Goal: Communication & Community: Connect with others

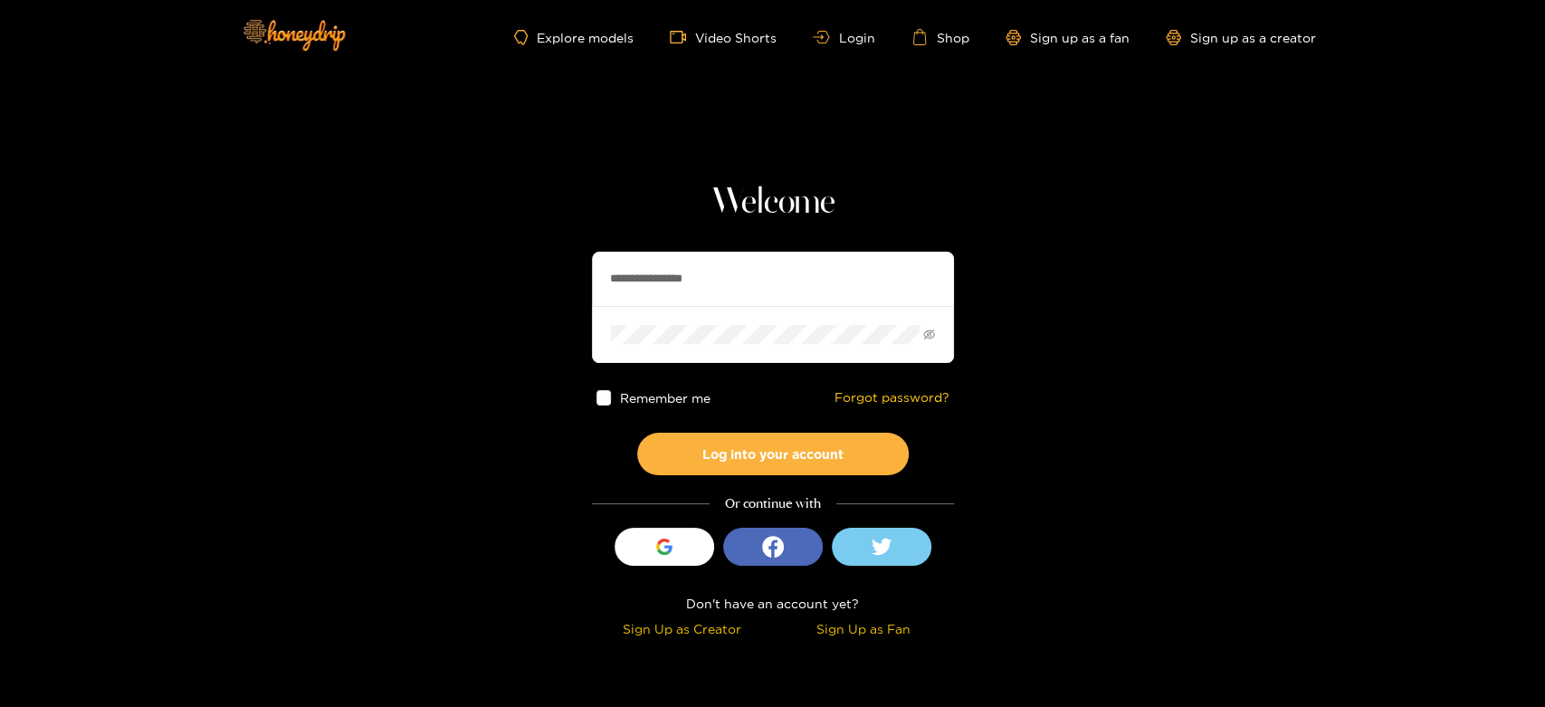
drag, startPoint x: 760, startPoint y: 281, endPoint x: 556, endPoint y: 274, distance: 203.8
click at [556, 274] on section "**********" at bounding box center [772, 322] width 1545 height 644
paste input "text"
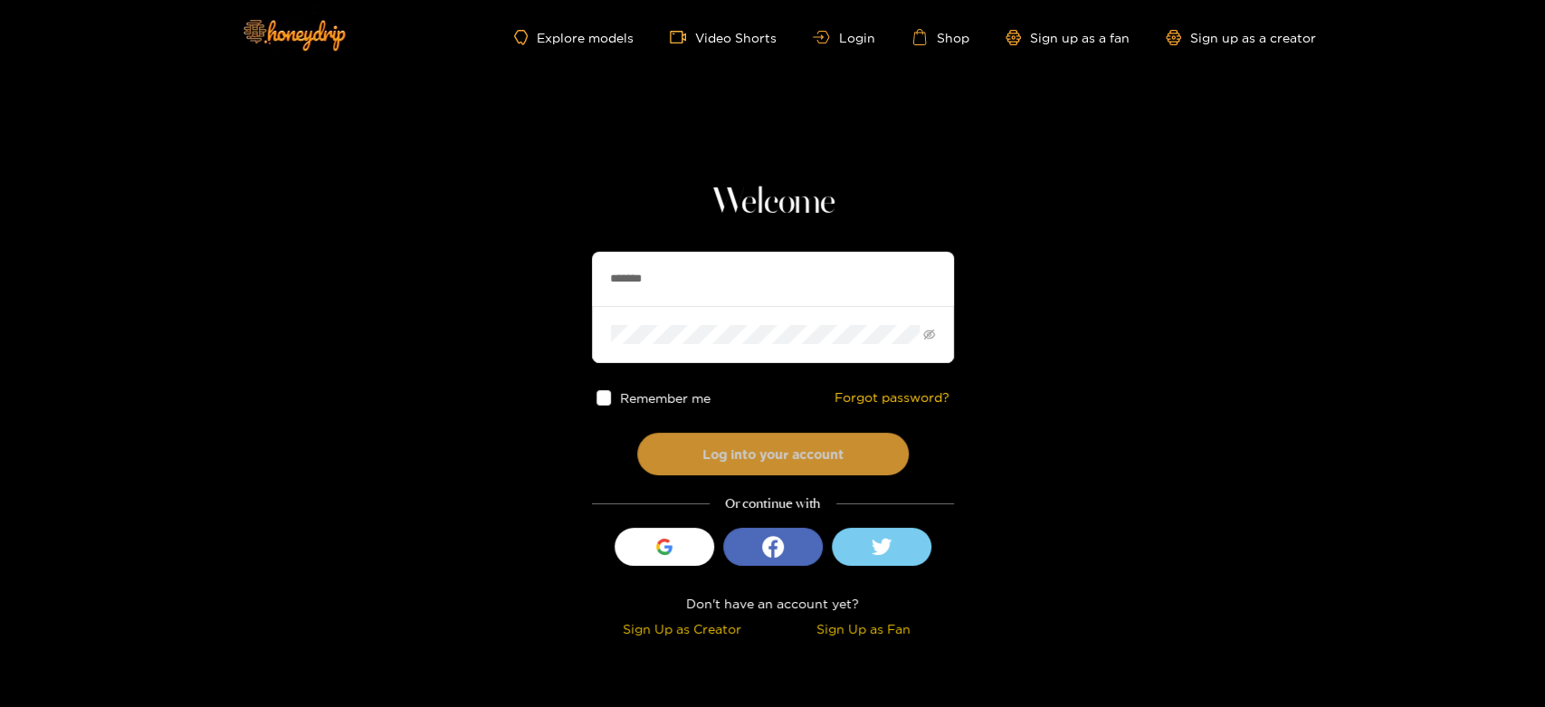
type input "*******"
click at [749, 462] on button "Log into your account" at bounding box center [773, 454] width 272 height 43
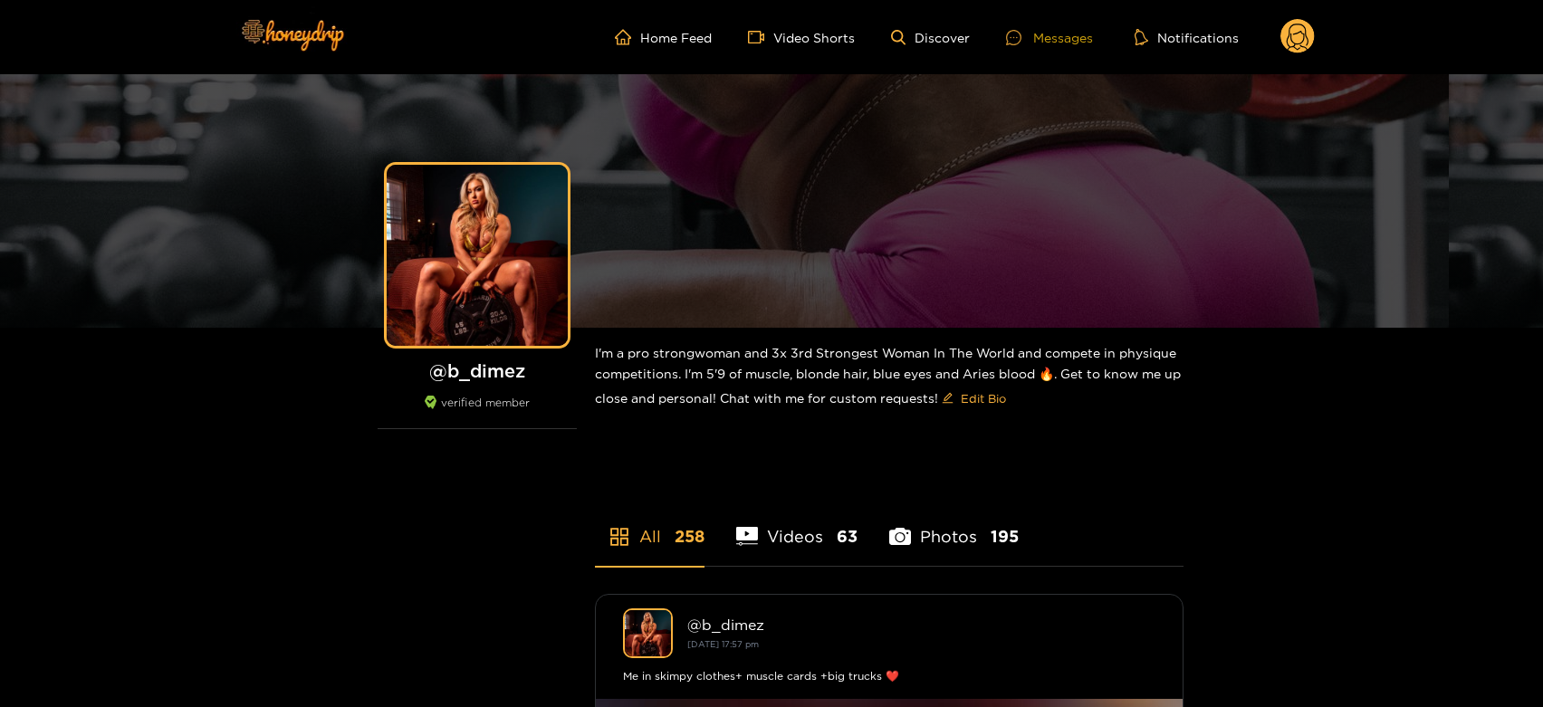
click at [1060, 38] on div "Messages" at bounding box center [1049, 37] width 87 height 21
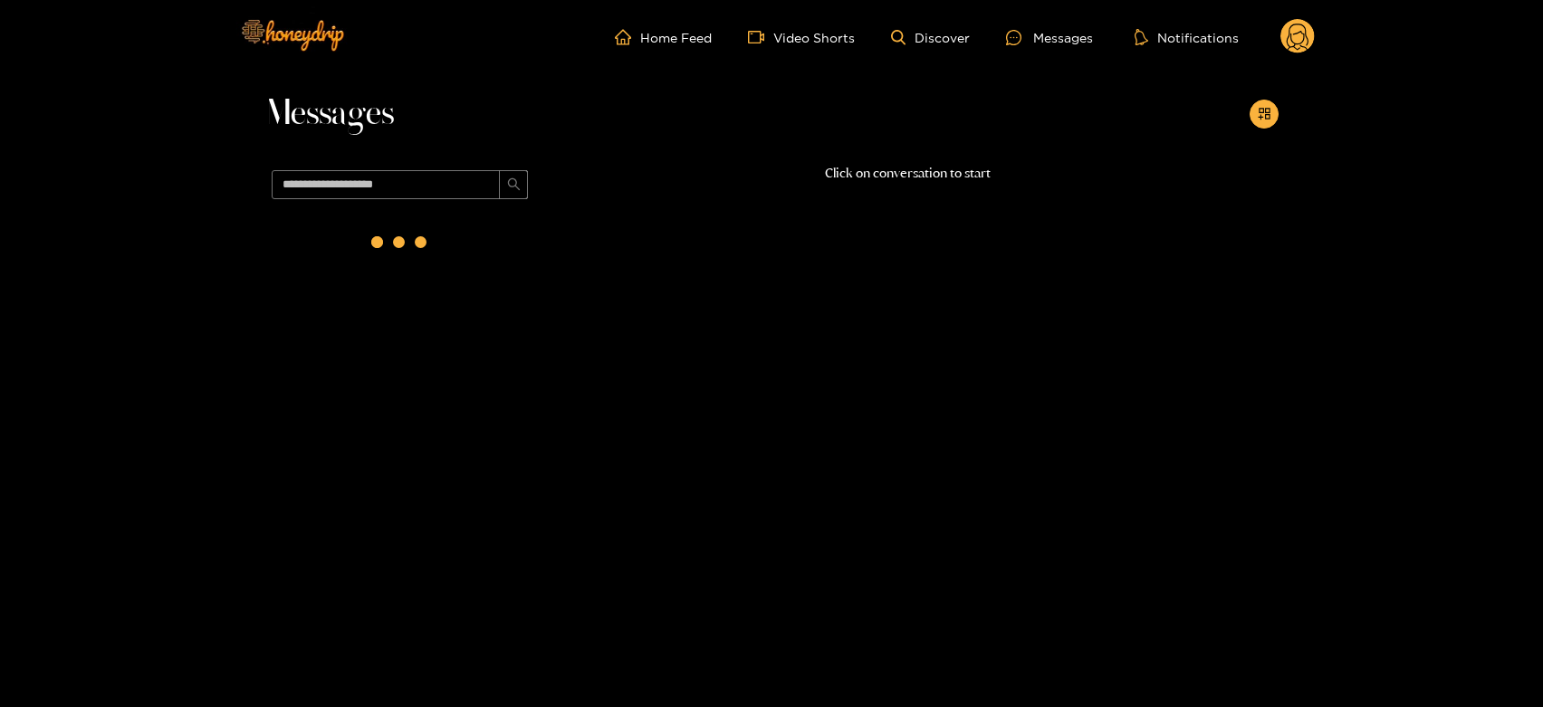
click at [413, 257] on div at bounding box center [400, 242] width 72 height 72
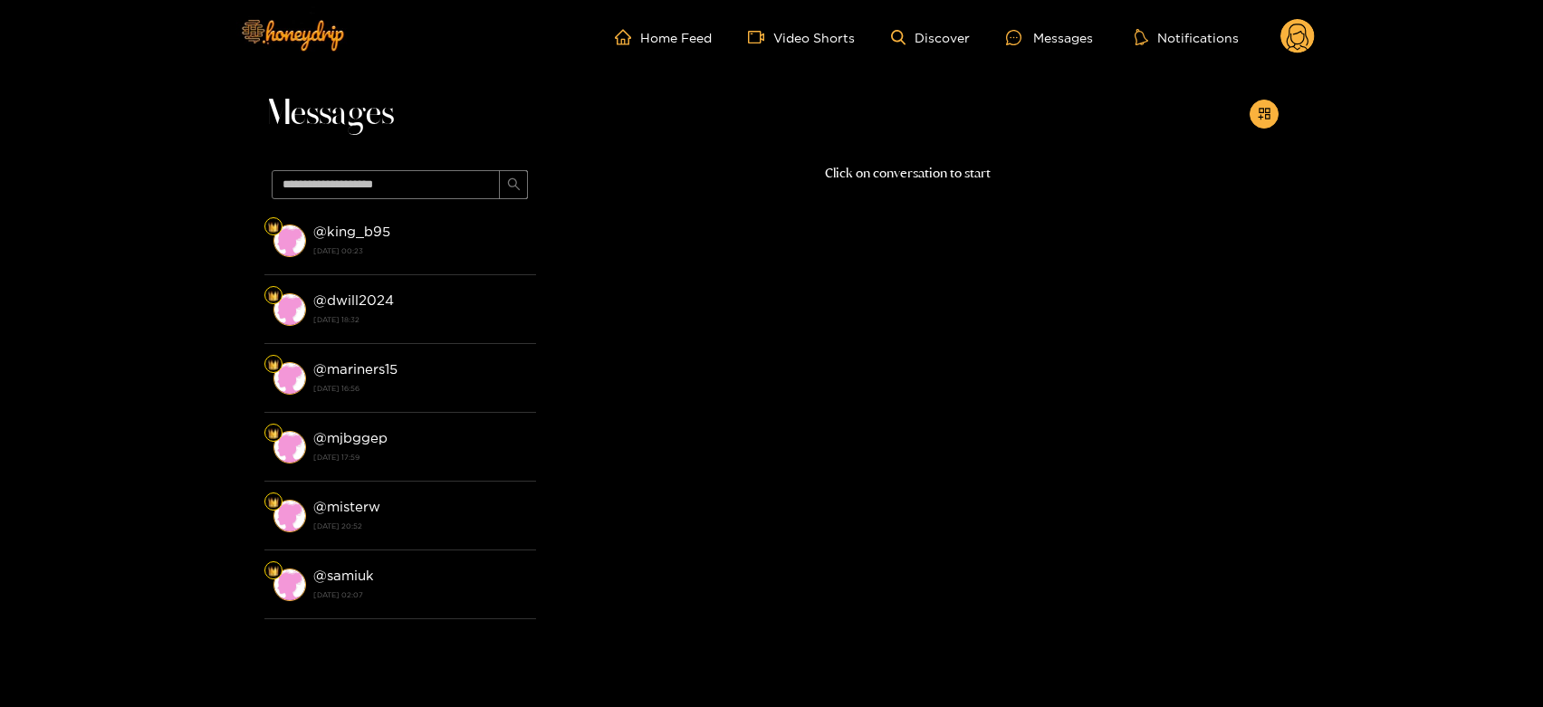
click at [413, 257] on strong "[DATE] 00:23" at bounding box center [420, 251] width 214 height 16
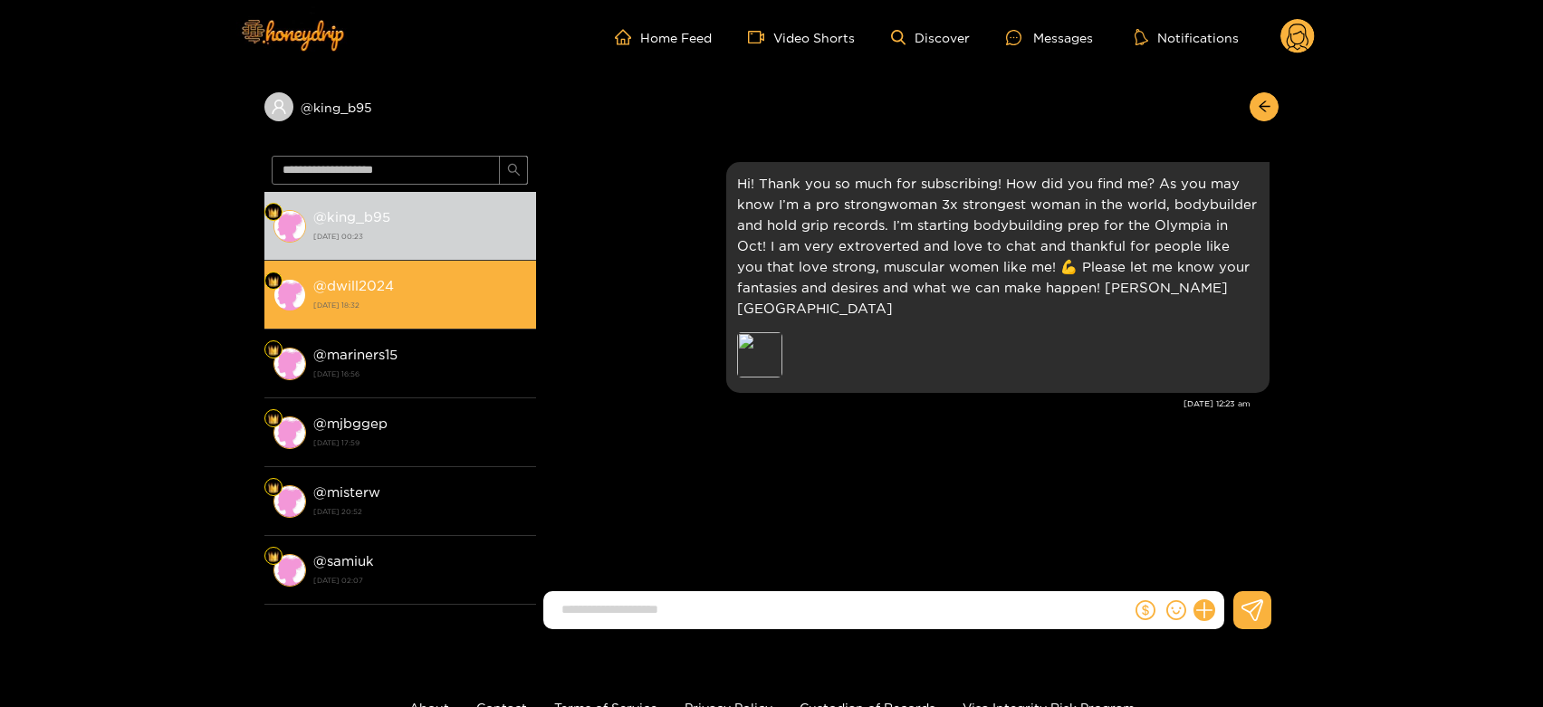
click at [412, 313] on div "@ dwill2024 [DATE] 18:32" at bounding box center [420, 294] width 214 height 41
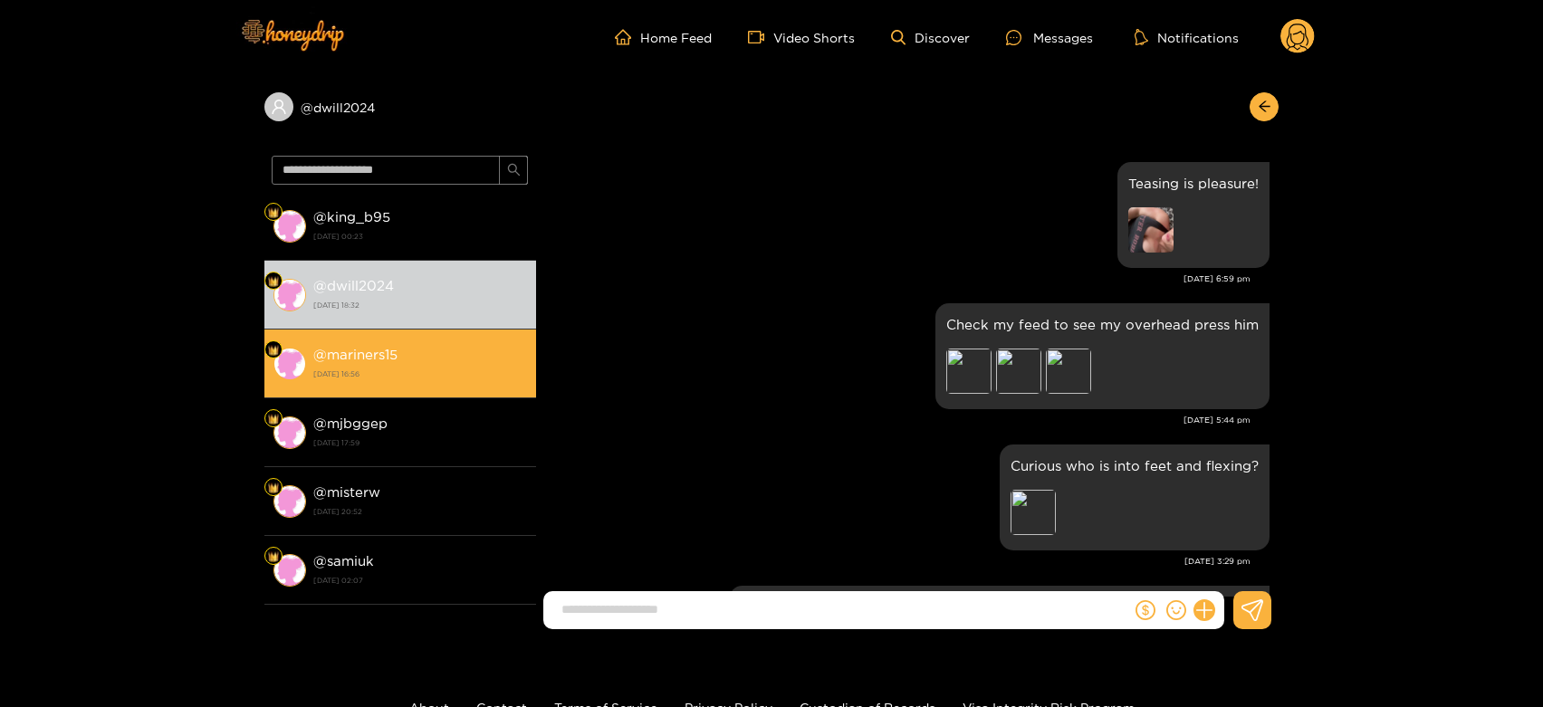
scroll to position [3389, 0]
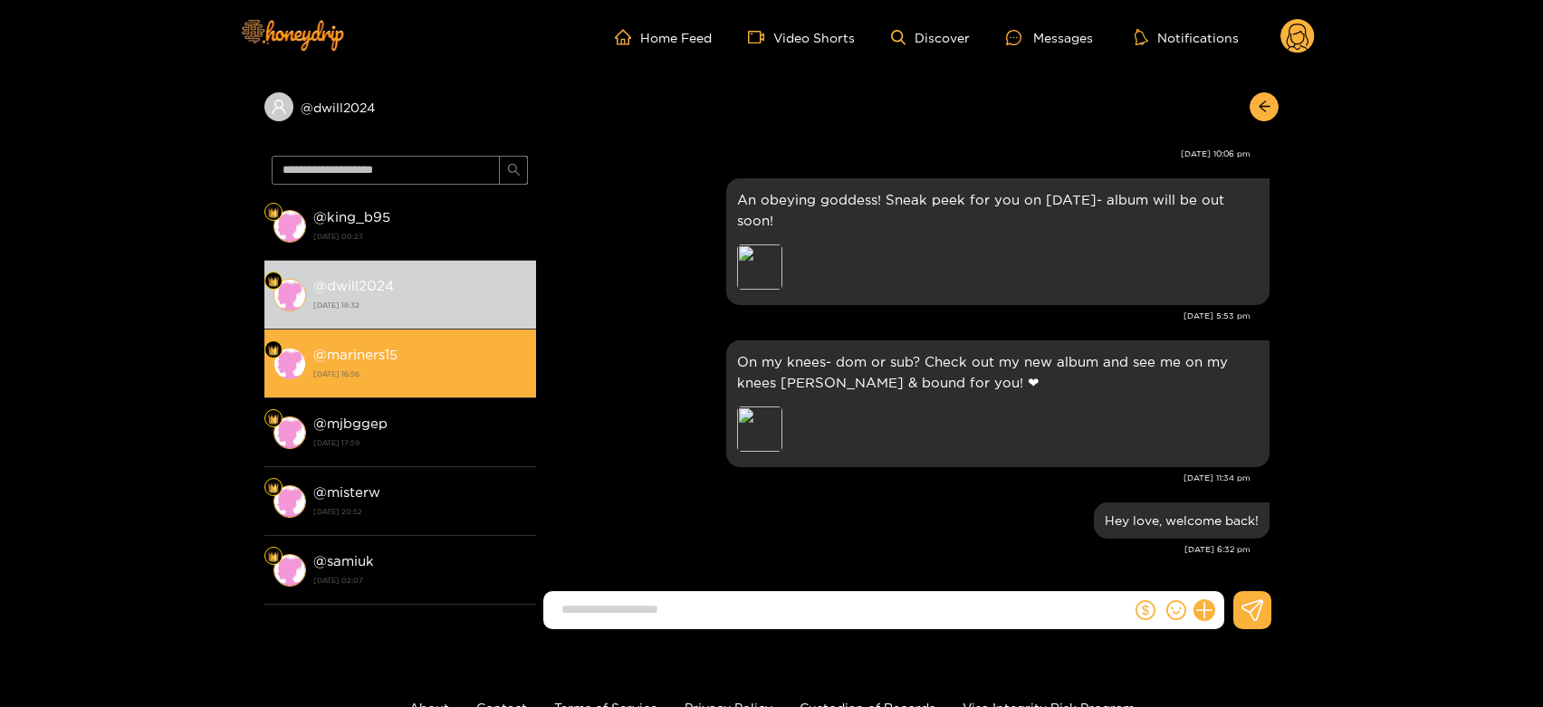
click at [411, 361] on div "@ mariners15 [DATE] 16:56" at bounding box center [420, 363] width 214 height 41
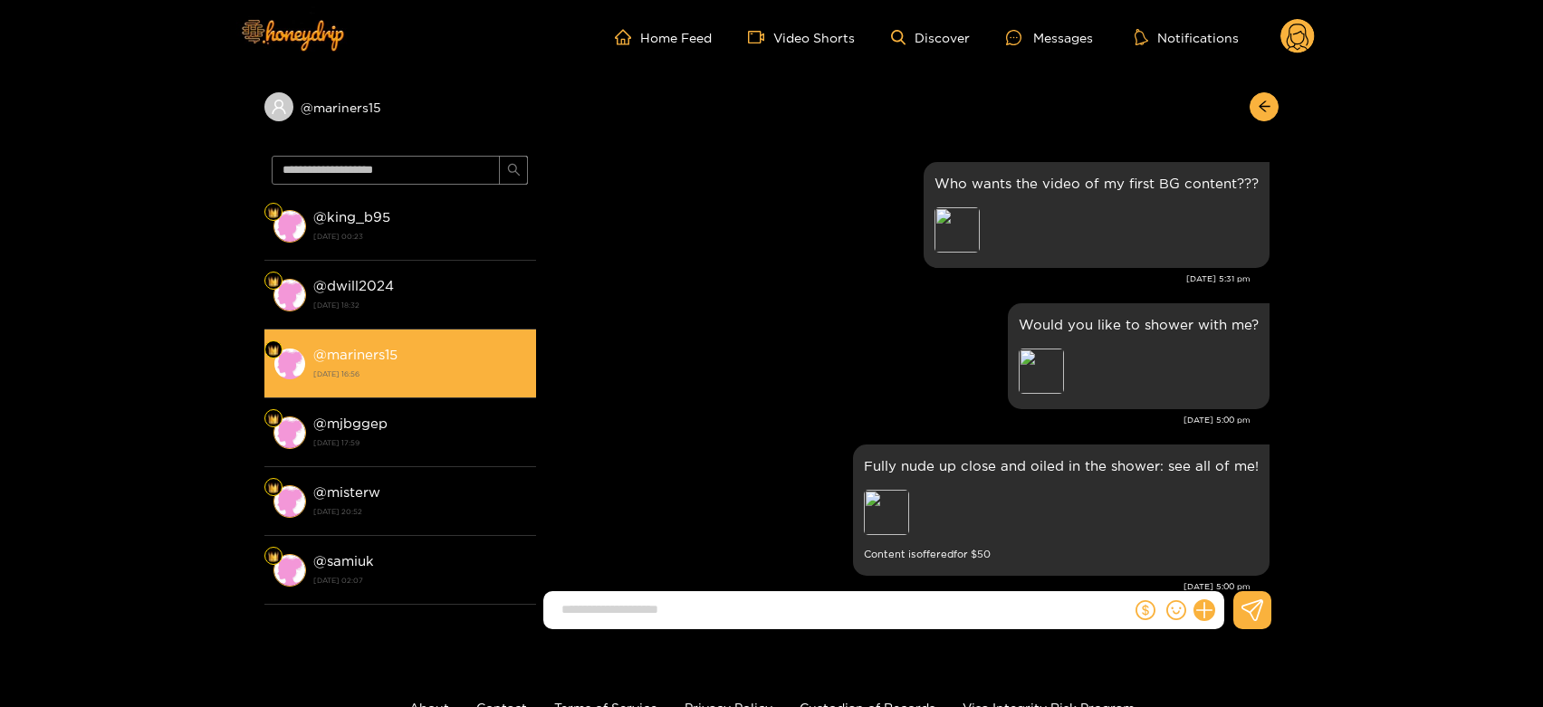
scroll to position [2443, 0]
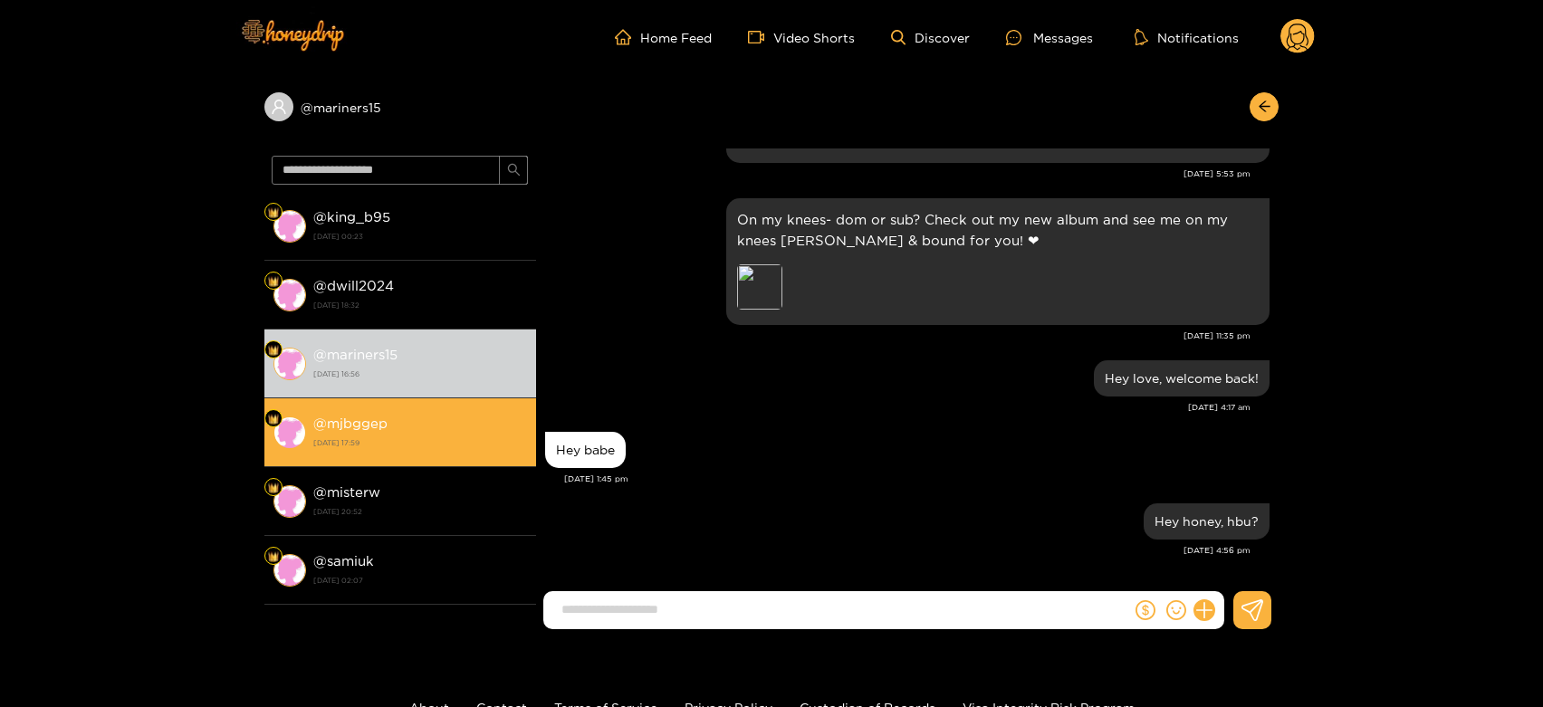
click at [401, 421] on div "@ mjbggep [DATE] 17:59" at bounding box center [420, 432] width 214 height 41
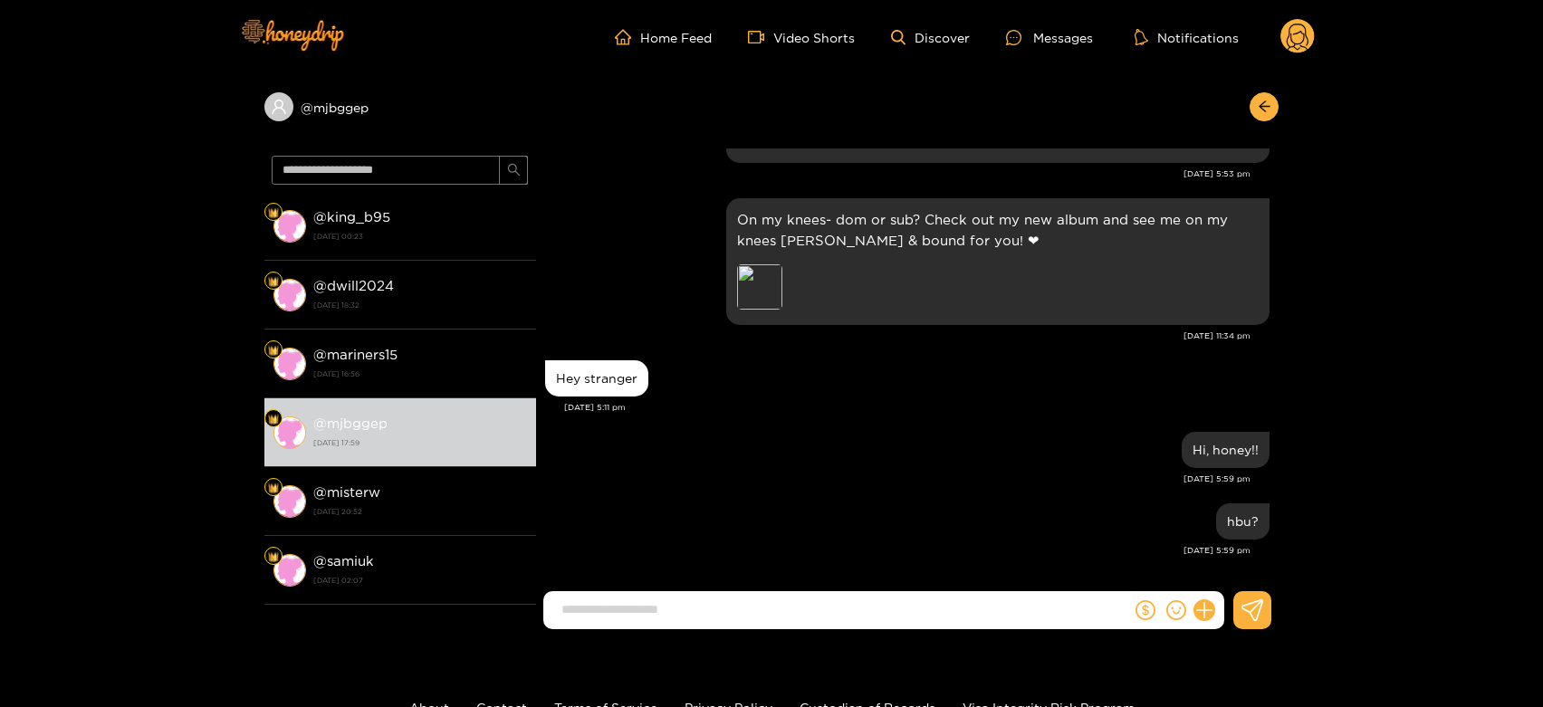
scroll to position [2677, 0]
click at [760, 420] on div "Hey stranger [DATE] 5:11 pm" at bounding box center [907, 391] width 724 height 72
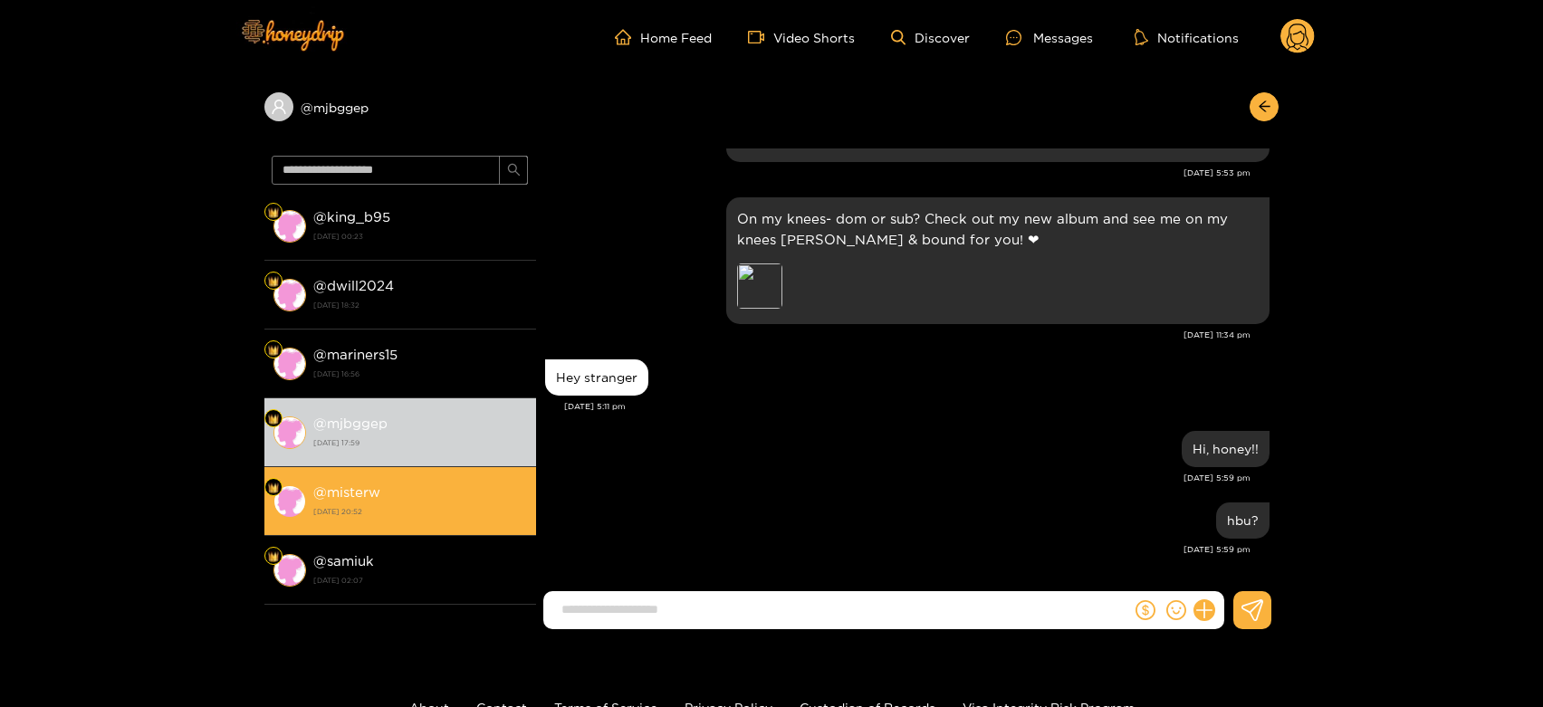
click at [459, 477] on li "@ misterw [DATE] 20:52" at bounding box center [400, 501] width 272 height 69
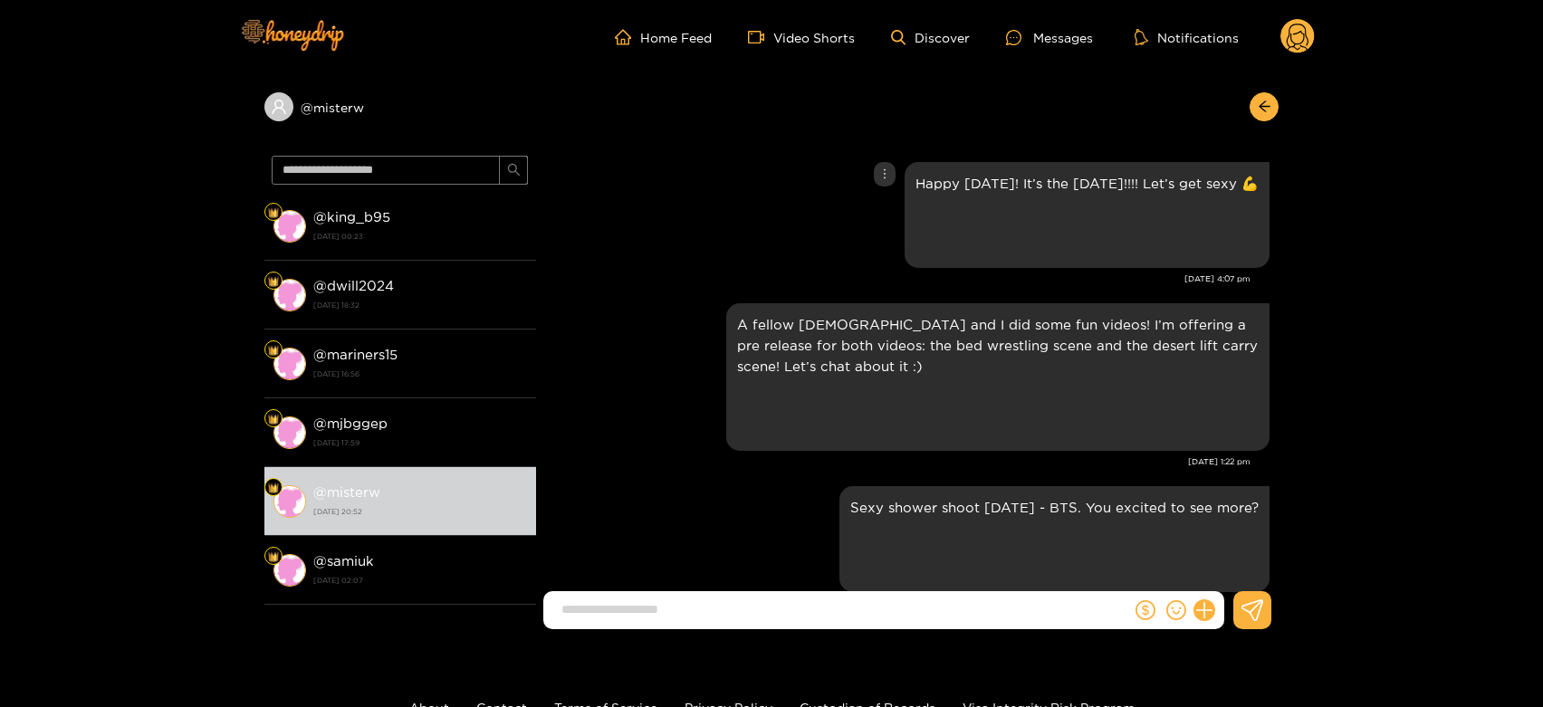
scroll to position [3093, 0]
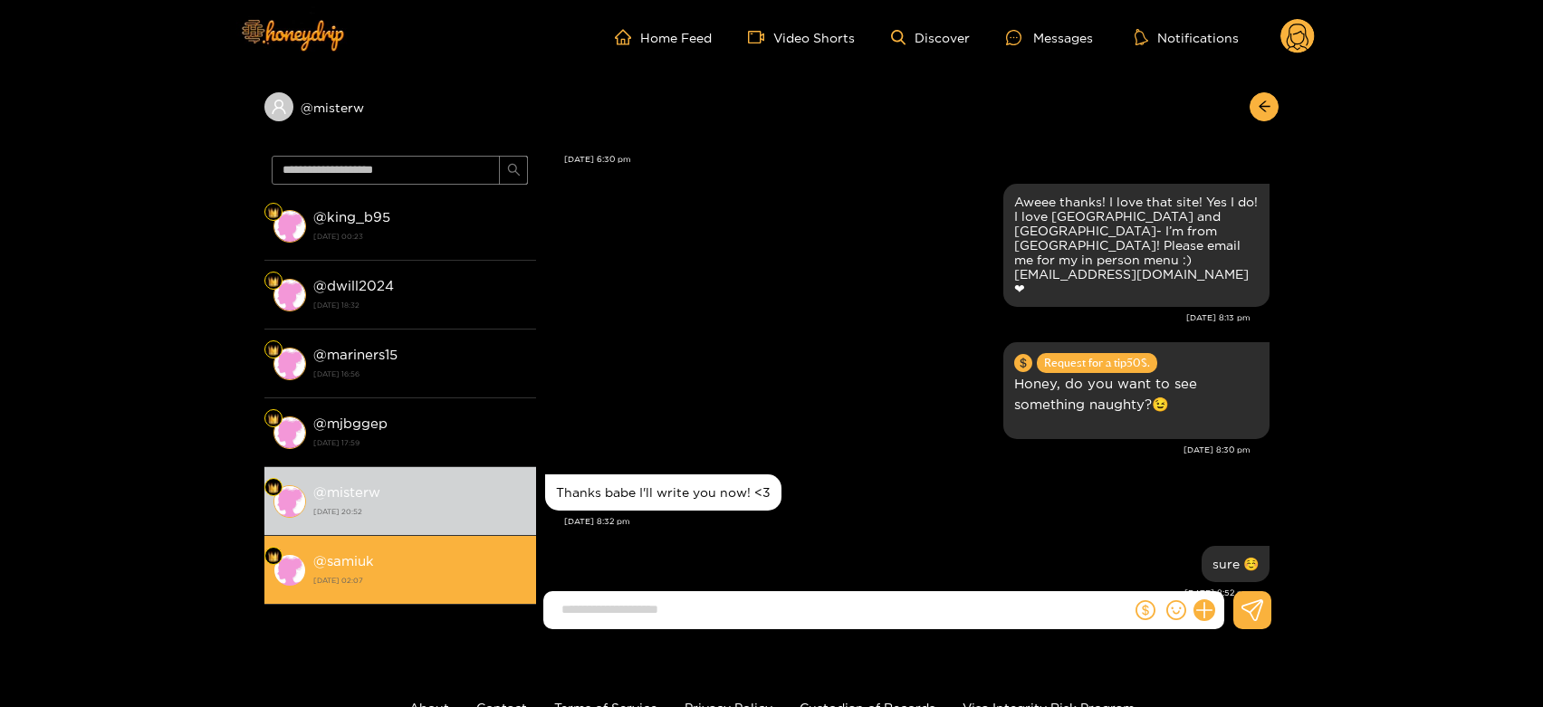
click at [370, 548] on li "@ samiuk [DATE] 02:07" at bounding box center [400, 570] width 272 height 69
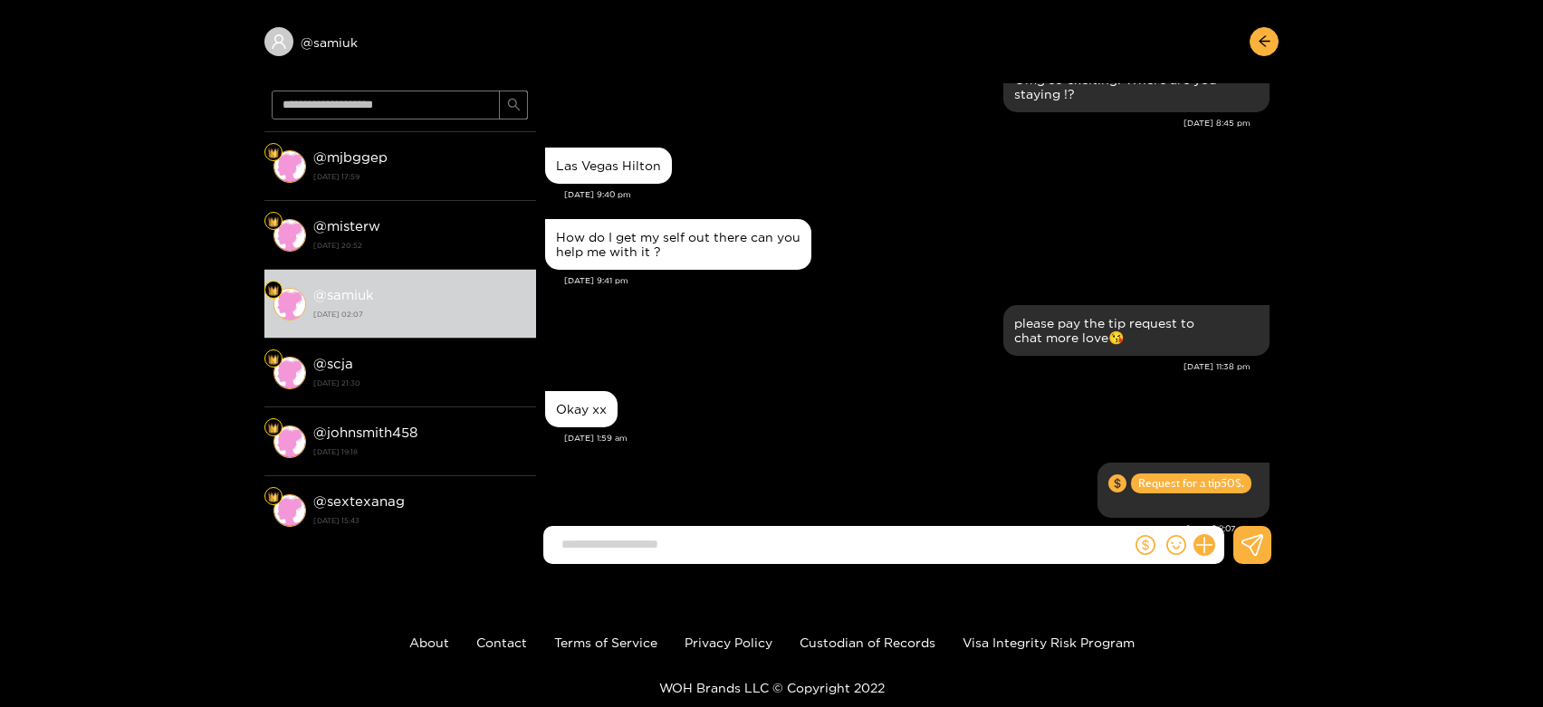
scroll to position [100, 0]
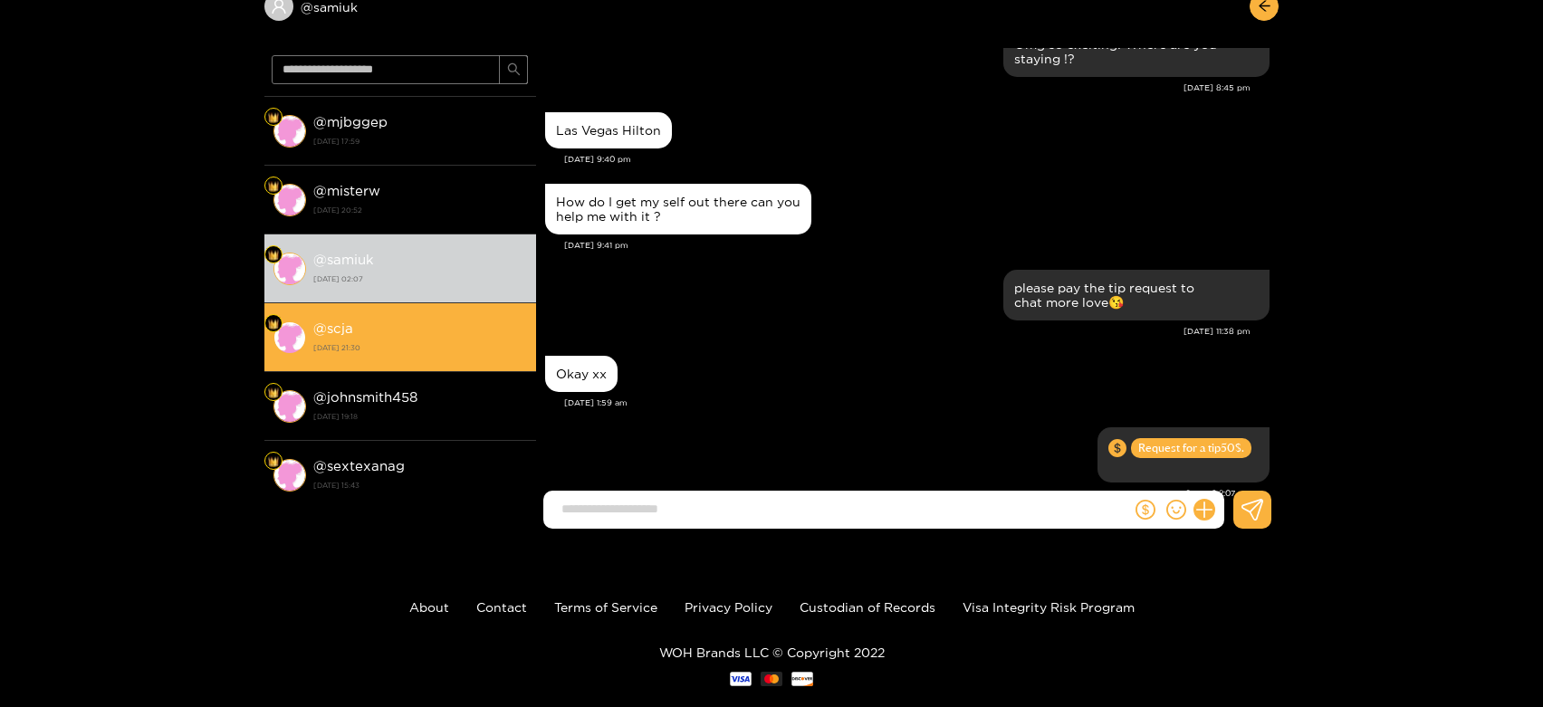
click at [378, 324] on div "@ scja [DATE] 21:30" at bounding box center [420, 337] width 214 height 41
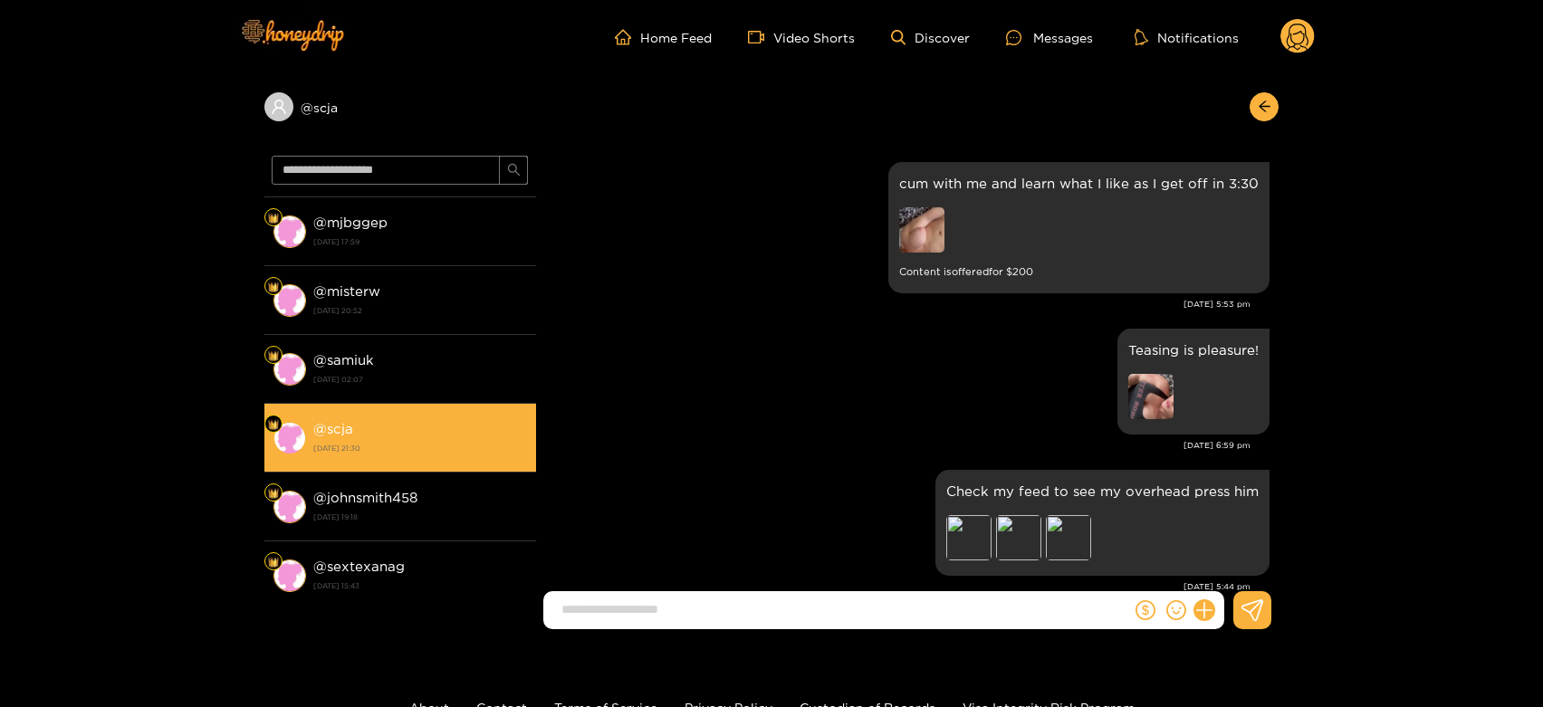
scroll to position [3413, 0]
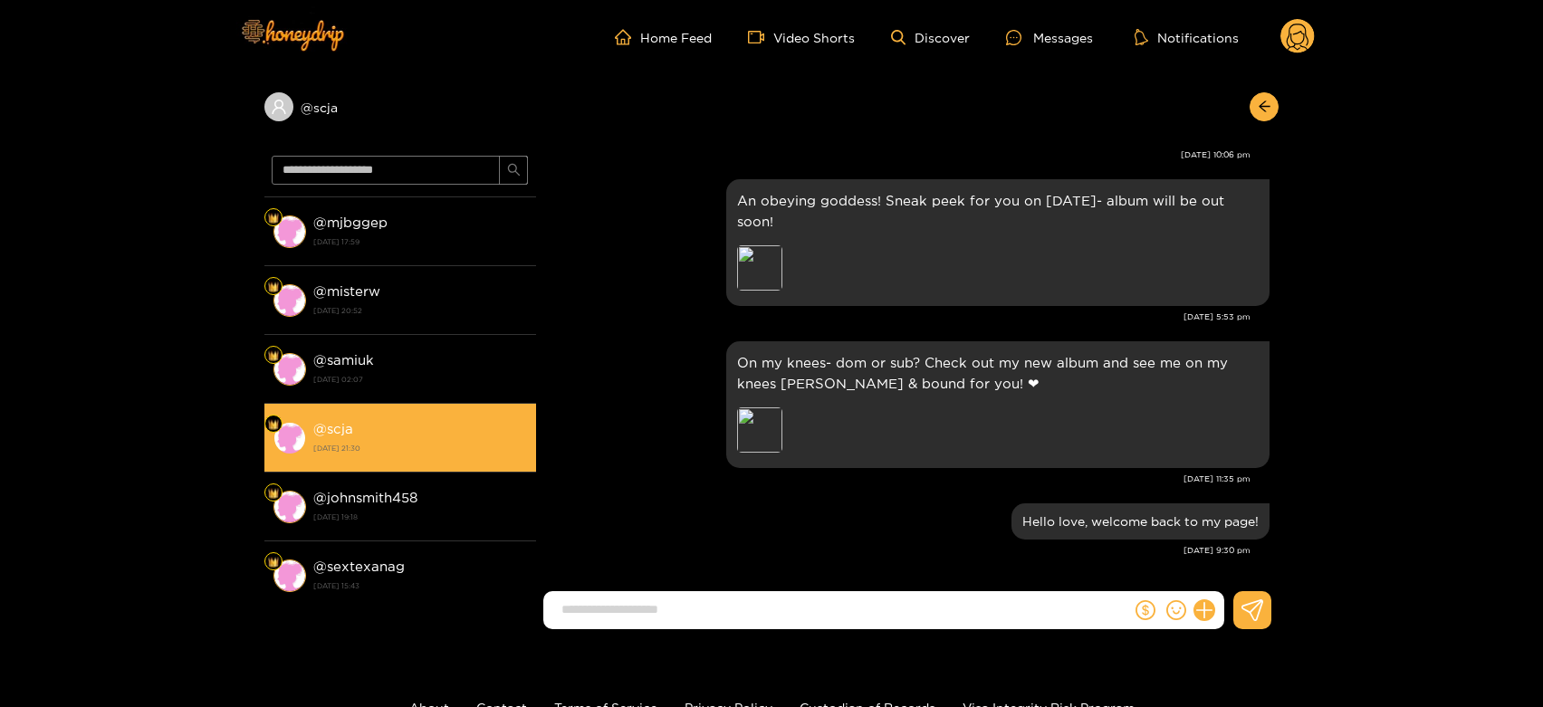
click at [378, 324] on li "@ misterw [DATE] 20:52" at bounding box center [400, 300] width 272 height 69
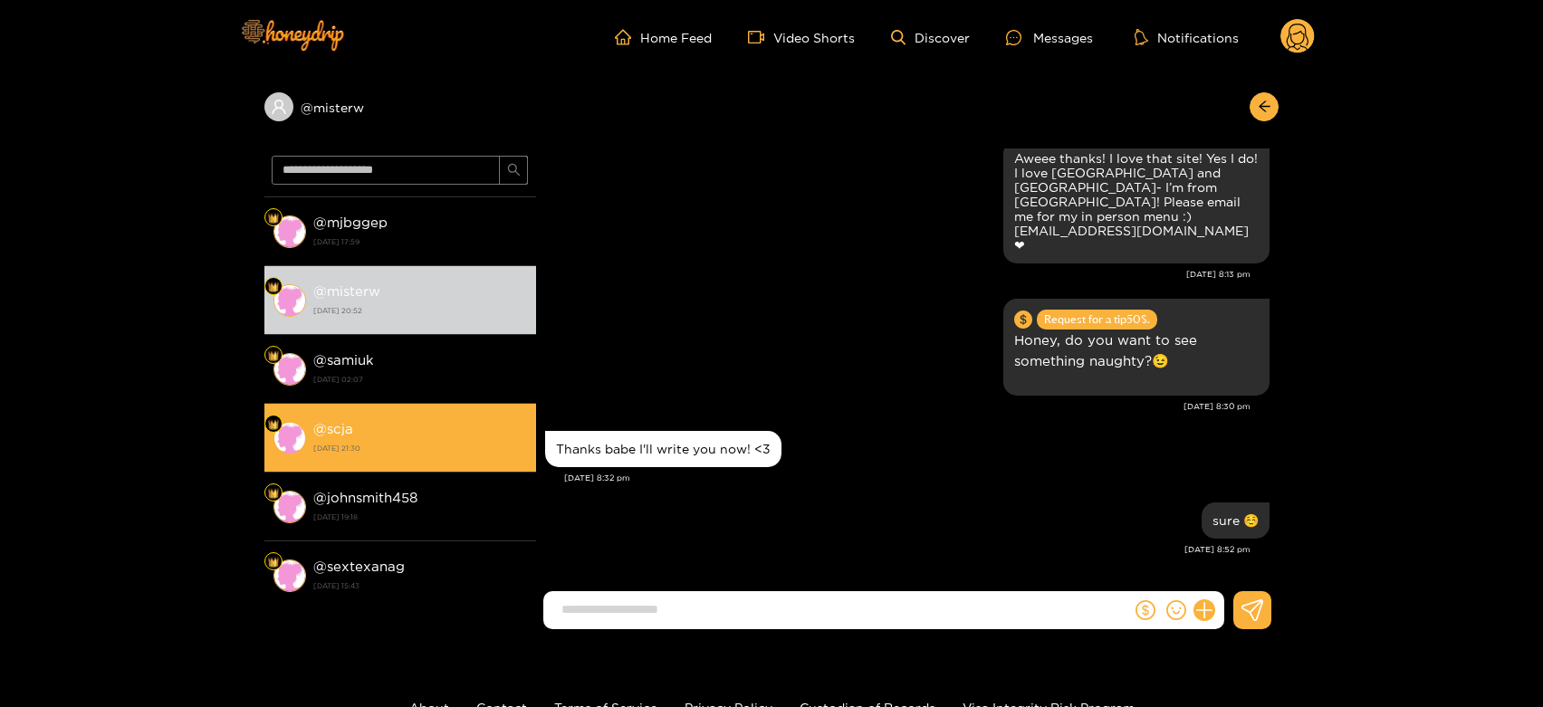
scroll to position [3093, 0]
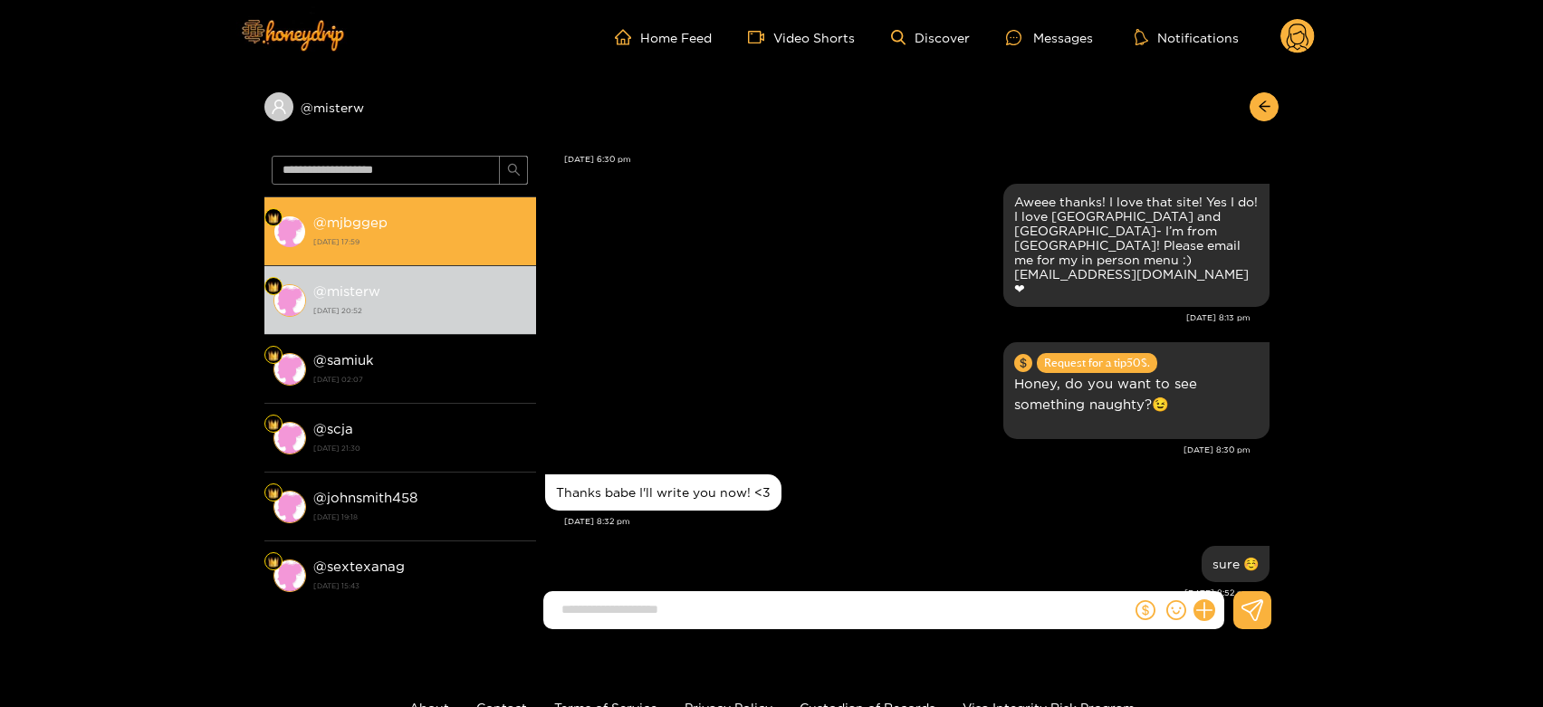
click at [429, 244] on strong "[DATE] 17:59" at bounding box center [420, 242] width 214 height 16
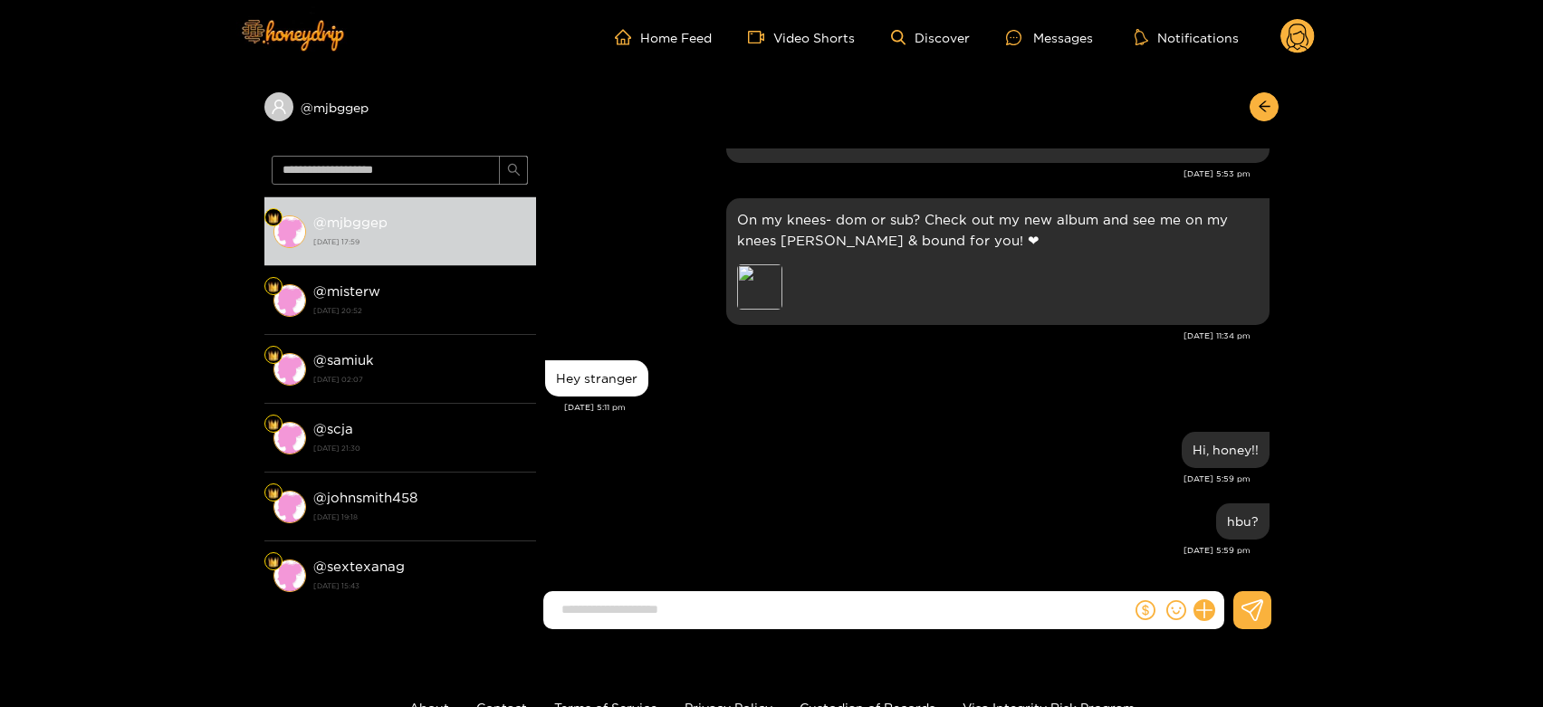
click at [1313, 34] on circle at bounding box center [1297, 36] width 34 height 34
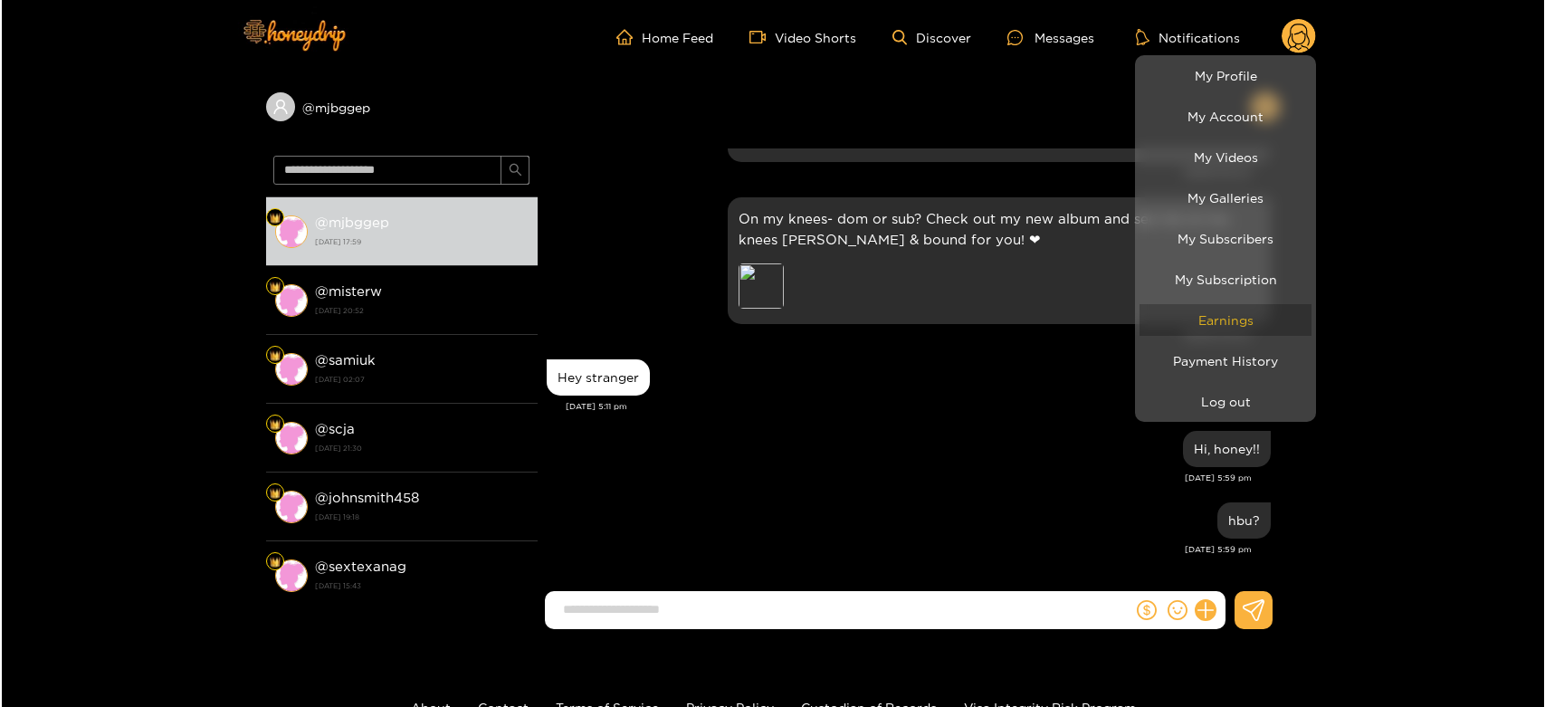
scroll to position [2677, 0]
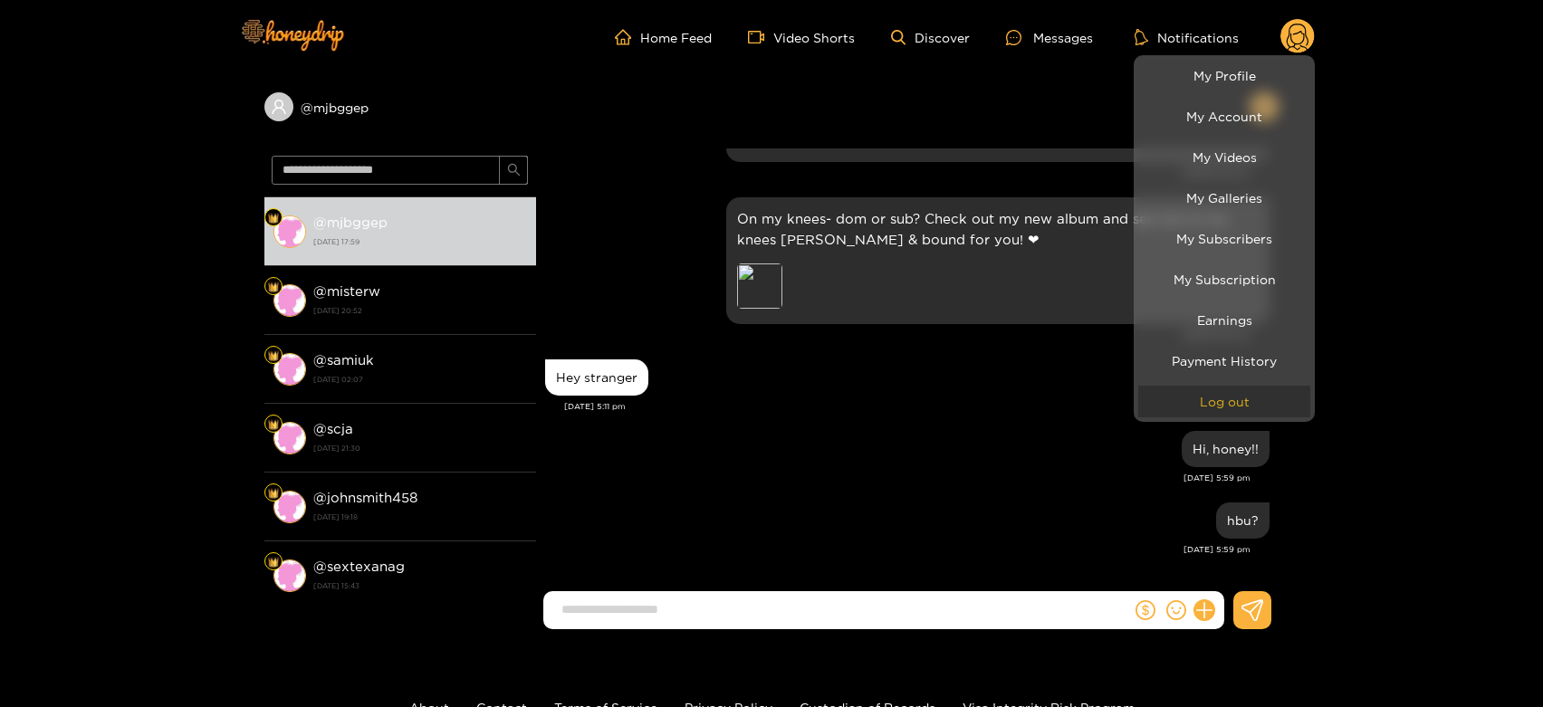
click at [1221, 406] on button "Log out" at bounding box center [1224, 402] width 172 height 32
